Goal: Find specific page/section: Find specific page/section

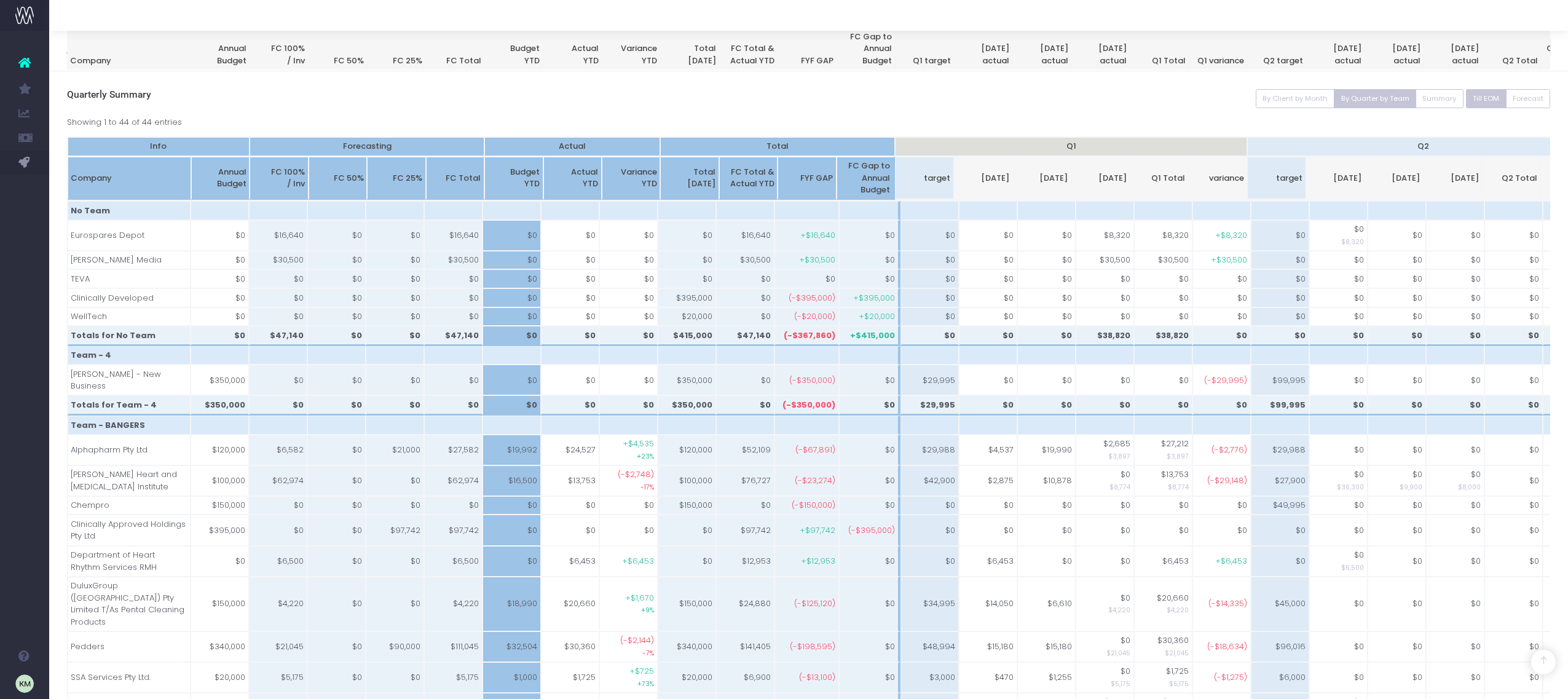
scroll to position [635, 0]
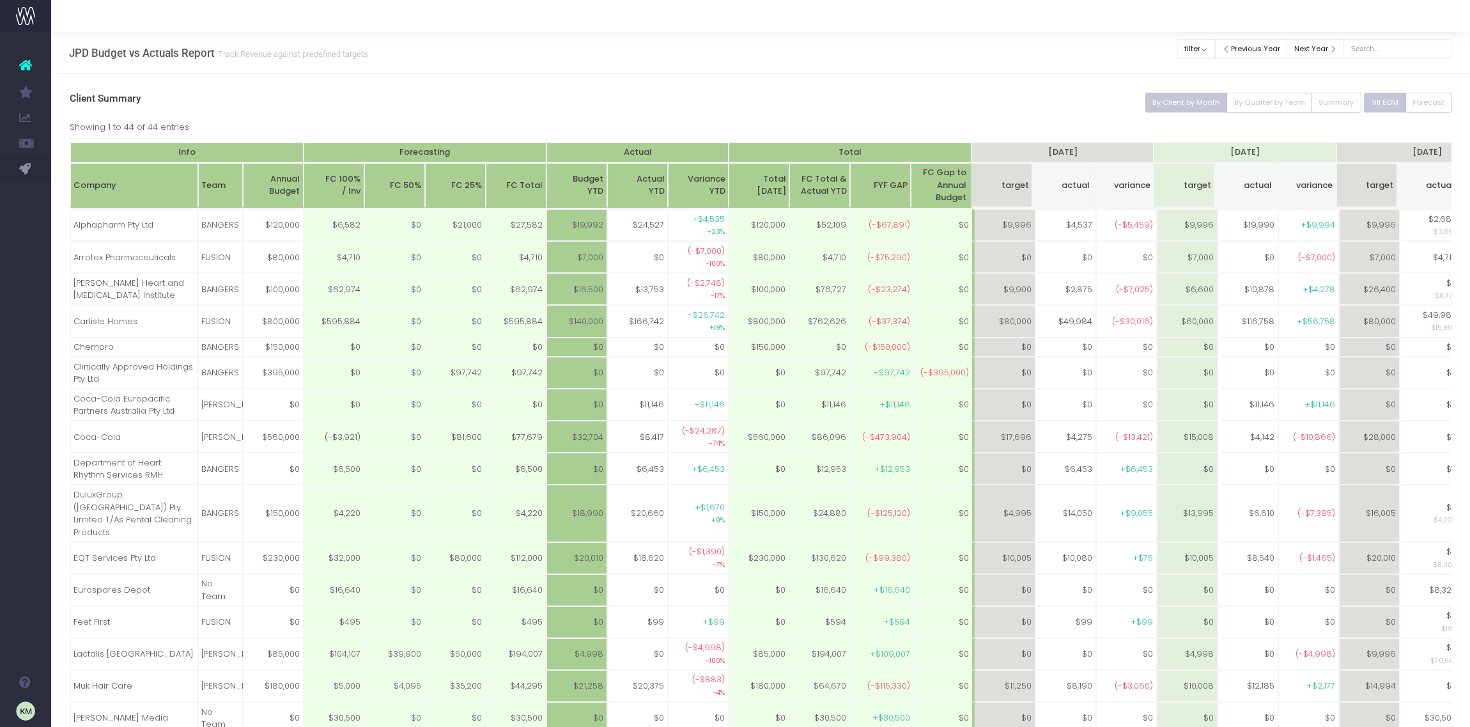
scroll to position [0, 377]
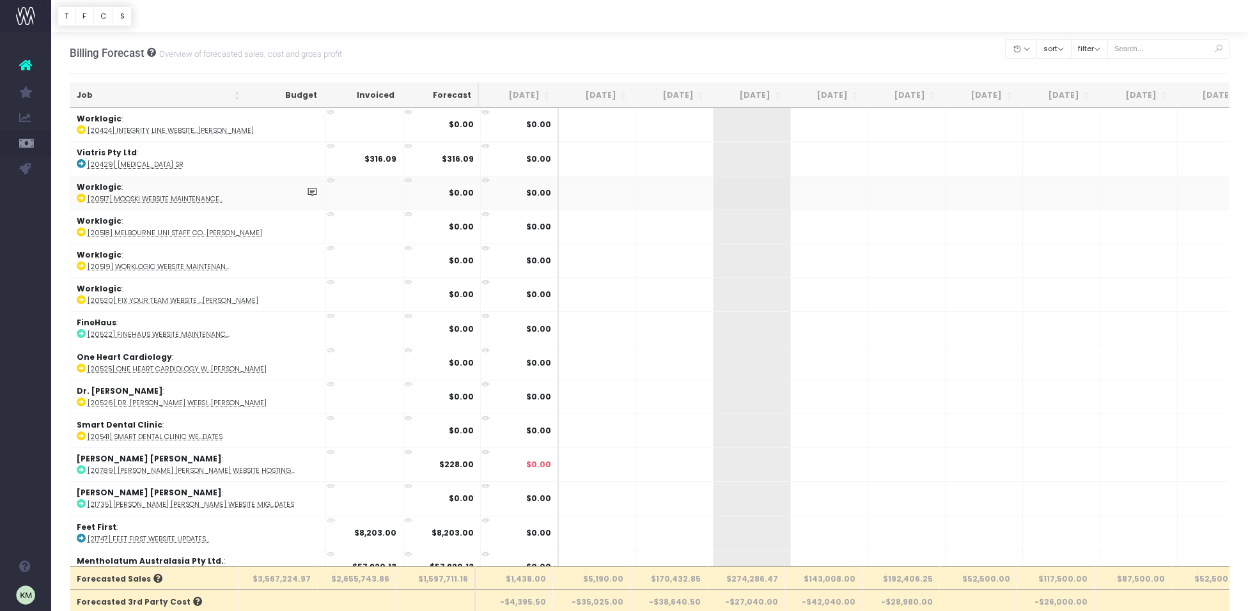
click at [70, 197] on td "Worklogic : [20517] Mooski Website Maintenance..." at bounding box center [198, 193] width 256 height 34
click at [72, 194] on span "Budget vs Actuals" at bounding box center [84, 195] width 29 height 34
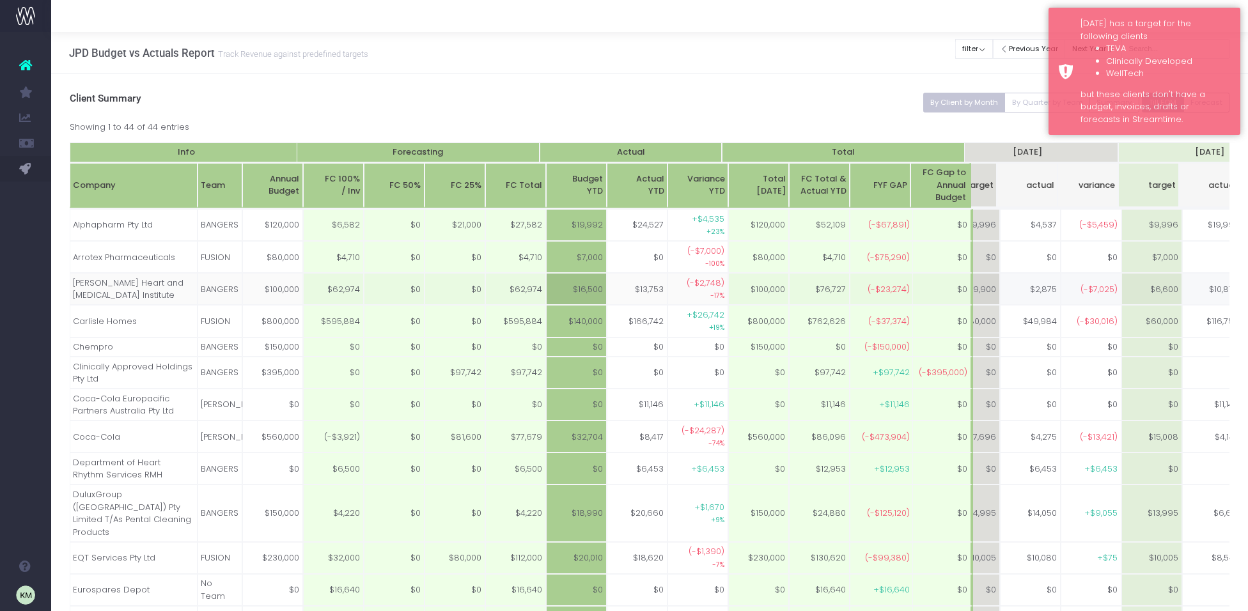
scroll to position [0, 39]
click at [1031, 104] on button "By Quarter by Team" at bounding box center [1047, 103] width 86 height 20
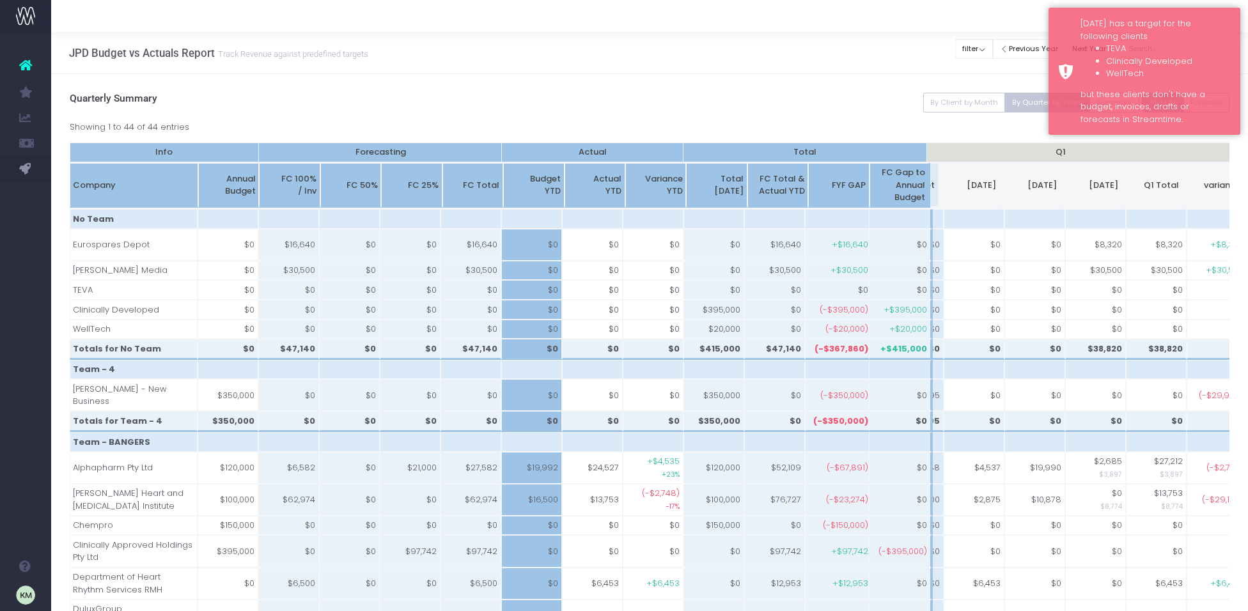
scroll to position [0, 60]
